Goal: Find specific page/section: Find specific page/section

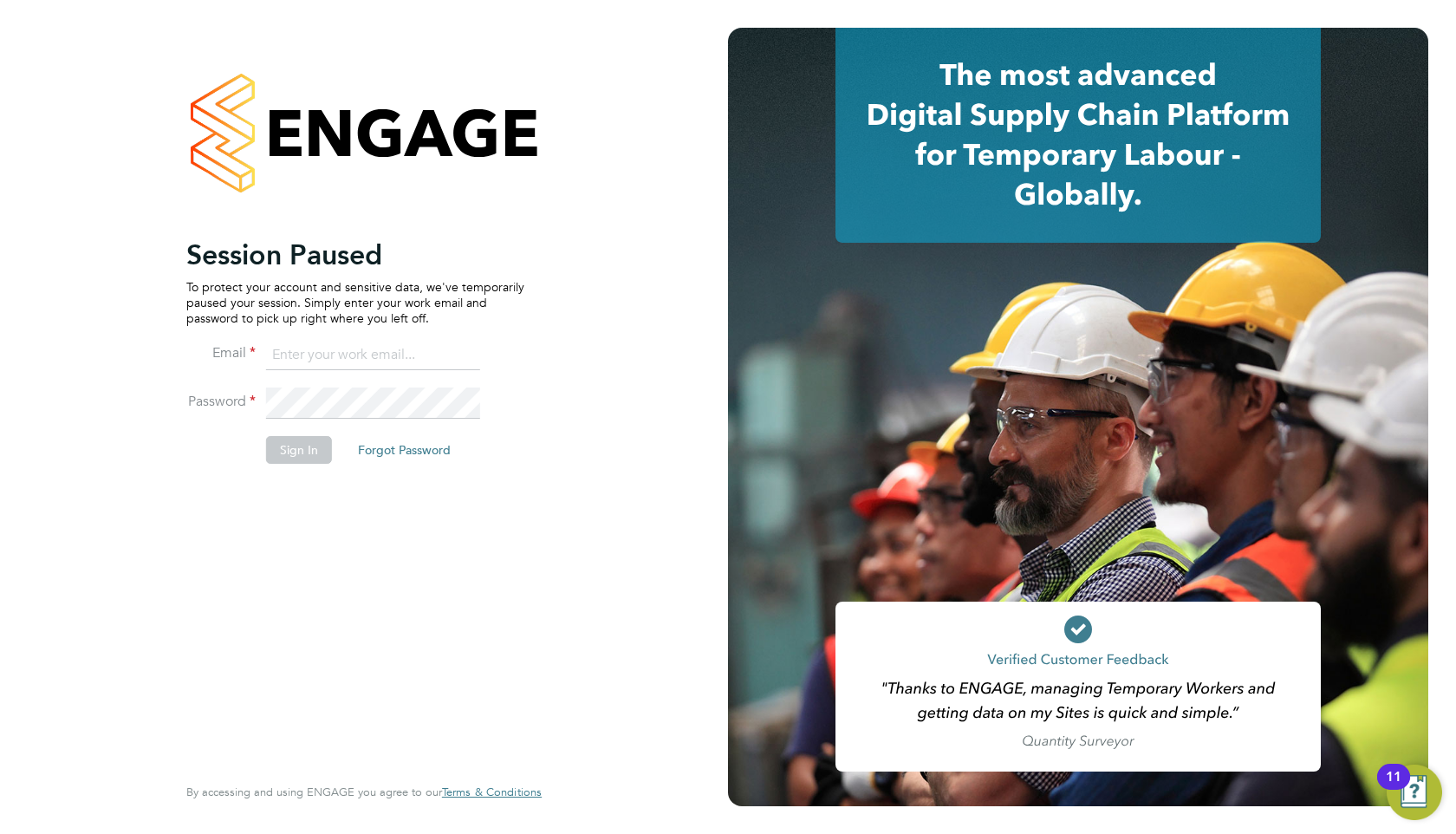
click at [379, 363] on input at bounding box center [373, 356] width 214 height 31
type input "[EMAIL_ADDRESS][DOMAIN_NAME]"
click at [310, 446] on button "Sign In" at bounding box center [298, 450] width 66 height 27
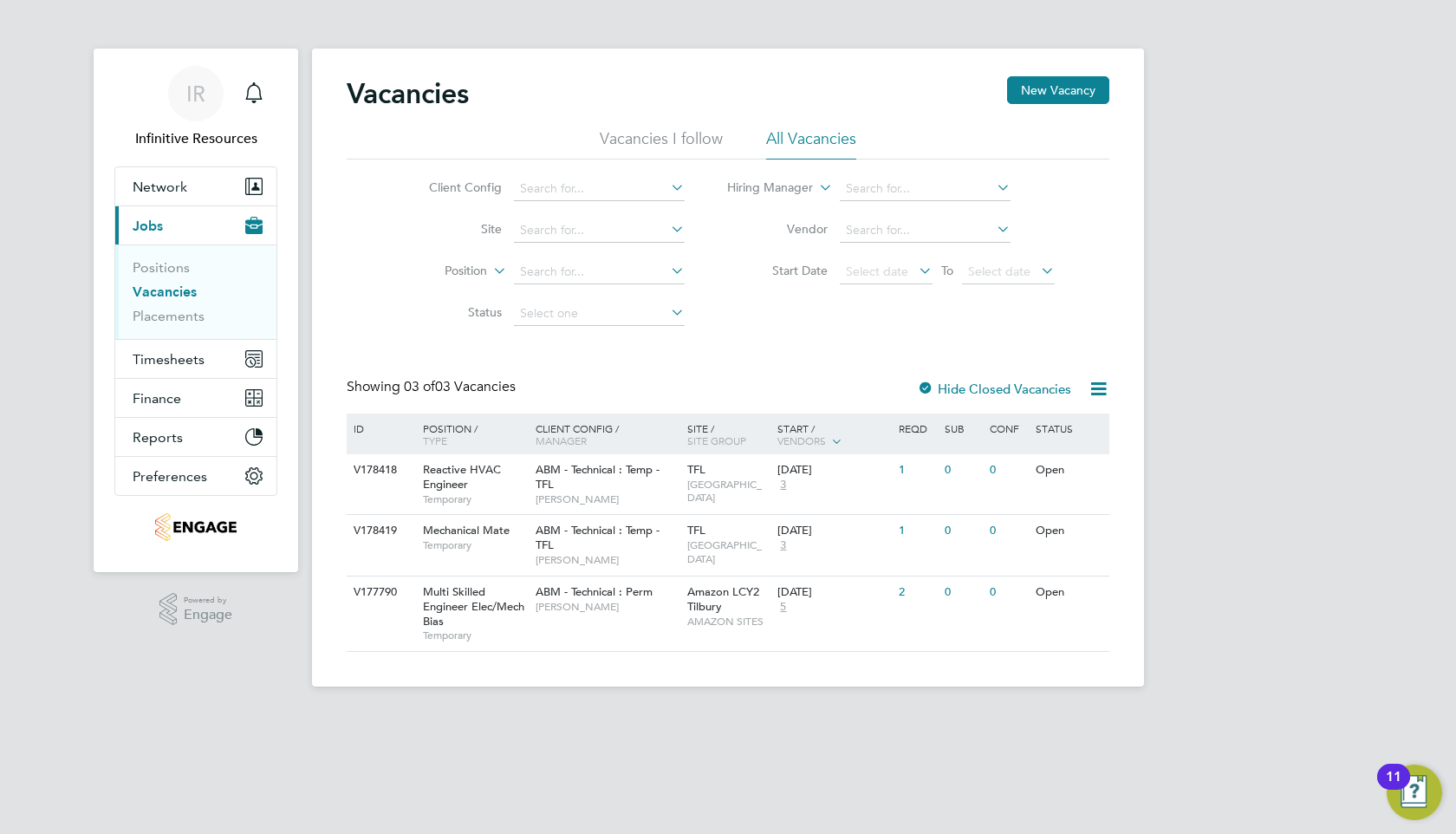
click at [158, 284] on link "Vacancies" at bounding box center [164, 291] width 64 height 17
